Goal: Register for event/course

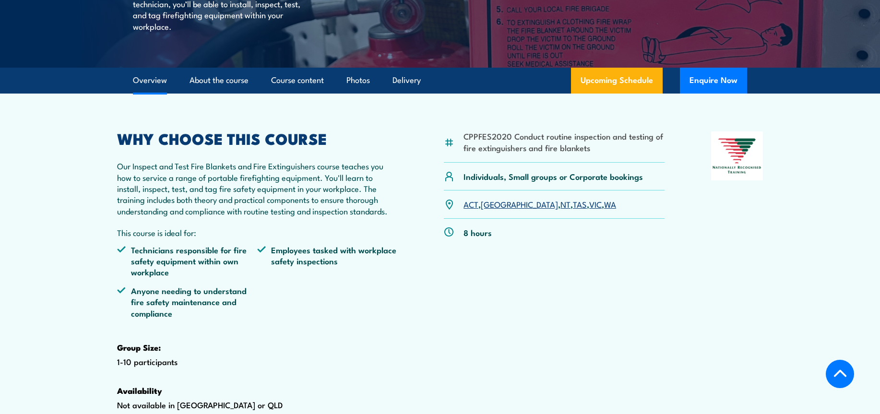
scroll to position [288, 0]
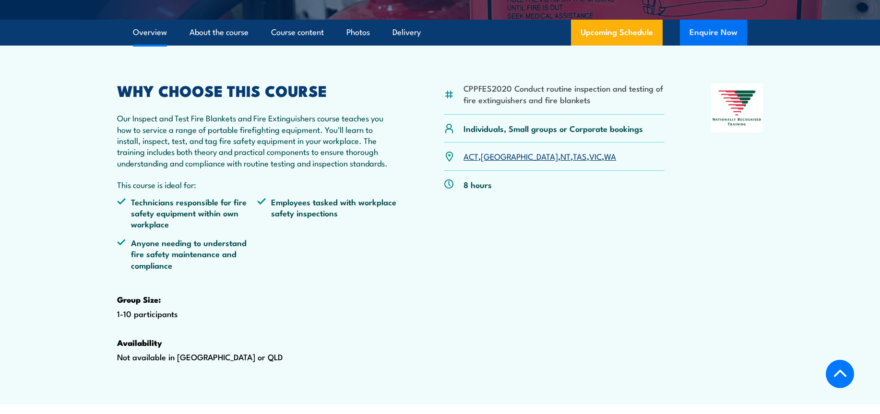
click at [740, 46] on button "Enquire Now" at bounding box center [713, 33] width 67 height 26
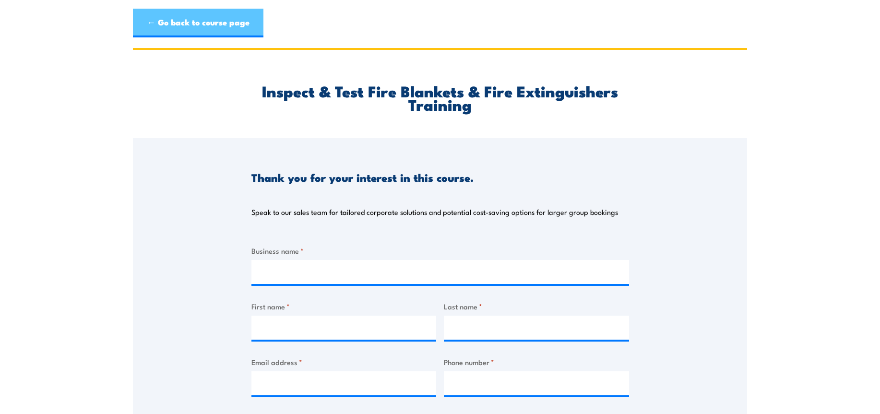
click at [147, 17] on link "← Go back to course page" at bounding box center [198, 23] width 130 height 29
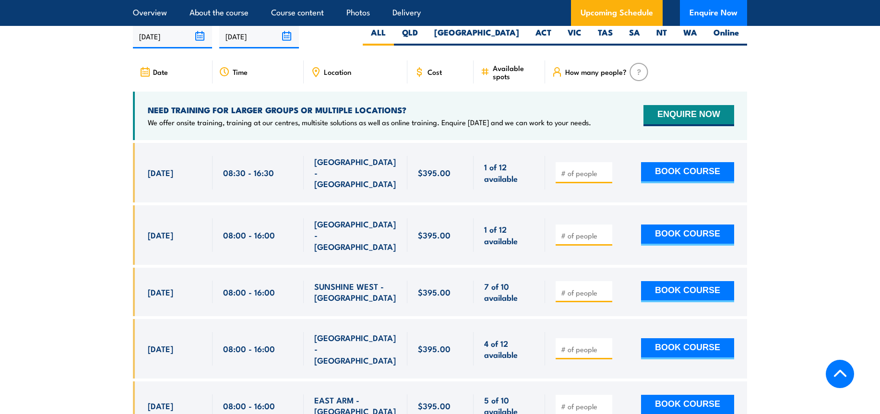
scroll to position [1782, 0]
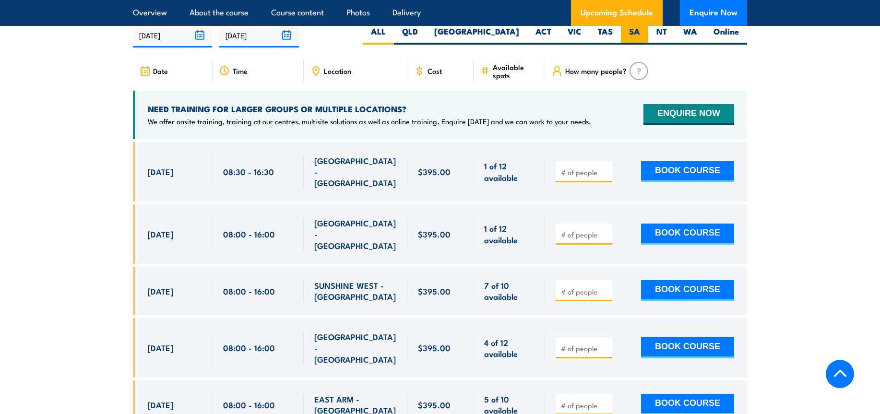
click at [640, 45] on label "SA" at bounding box center [634, 35] width 27 height 19
click at [640, 32] on input "SA" at bounding box center [643, 29] width 6 height 6
radio input "true"
